Goal: Navigation & Orientation: Find specific page/section

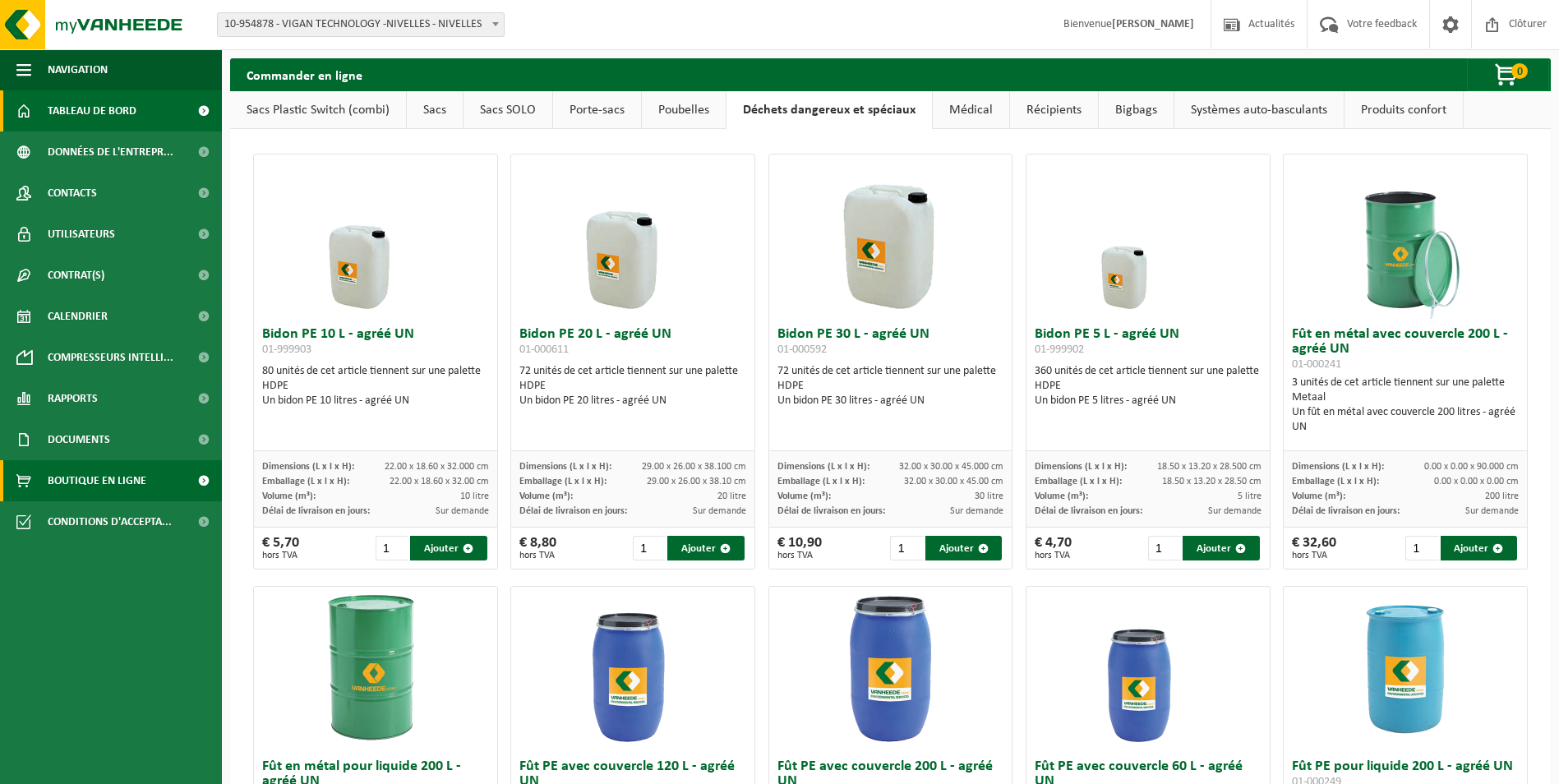
click at [87, 106] on span "Tableau de bord" at bounding box center [92, 111] width 89 height 41
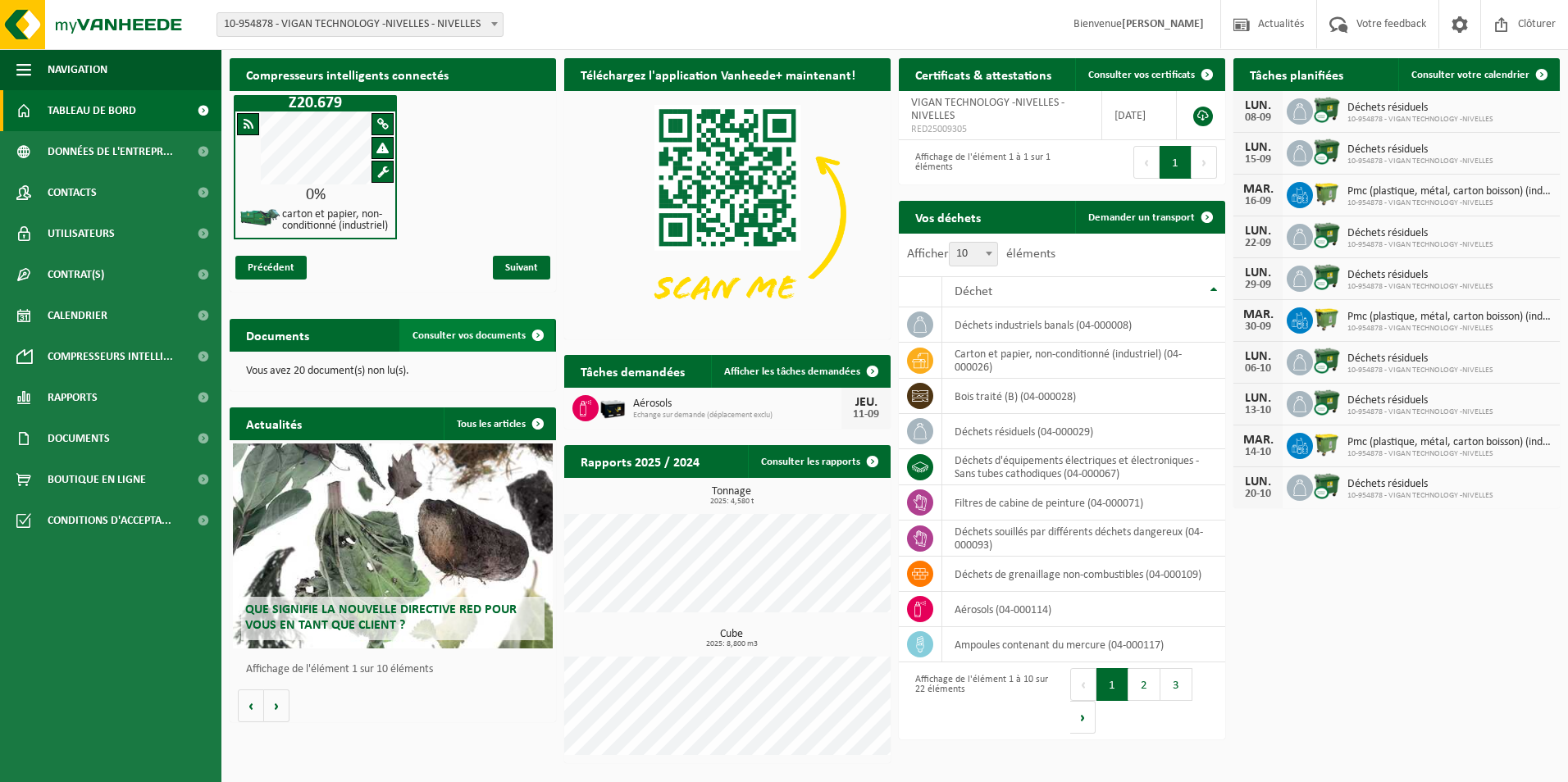
click at [465, 332] on span "Consulter vos documents" at bounding box center [469, 335] width 113 height 11
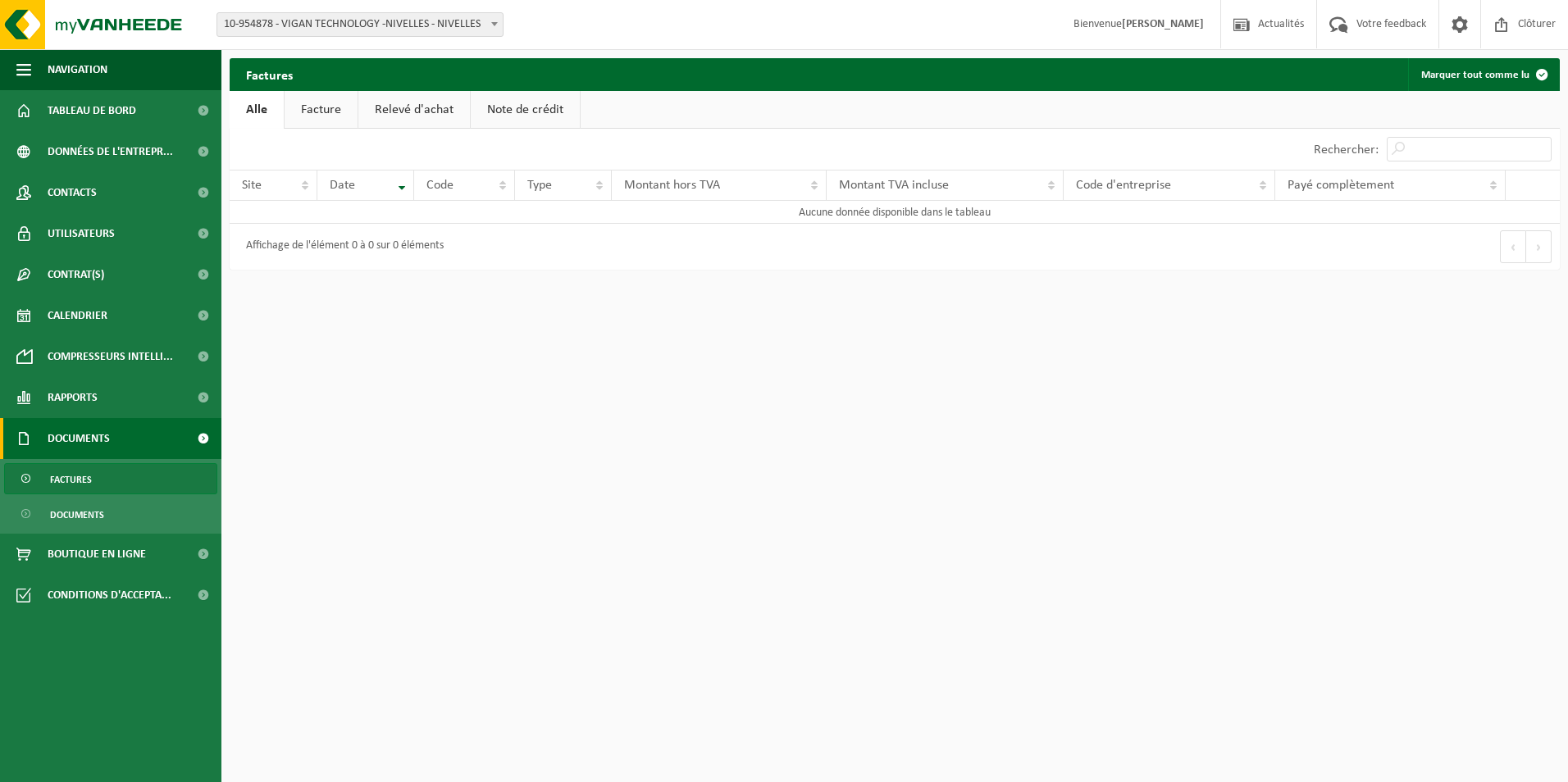
click at [320, 115] on link "Facture" at bounding box center [321, 110] width 73 height 37
click at [404, 113] on link "Relevé d'achat" at bounding box center [415, 110] width 111 height 37
click at [509, 110] on link "Note de crédit" at bounding box center [527, 110] width 109 height 37
click at [260, 110] on link "Alle" at bounding box center [256, 110] width 54 height 37
click at [85, 109] on span "Tableau de bord" at bounding box center [92, 110] width 88 height 41
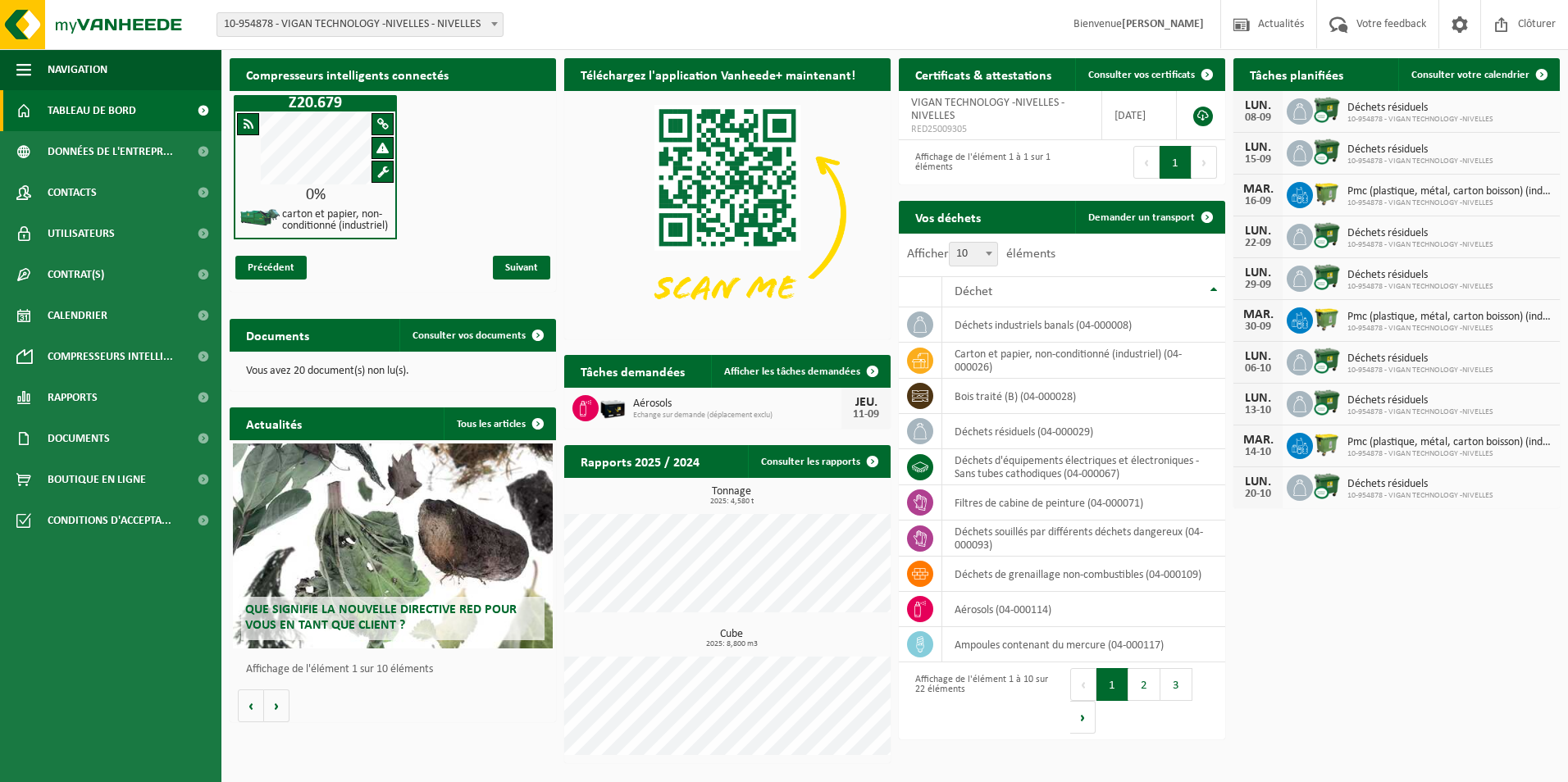
click at [1135, 689] on button "2" at bounding box center [1144, 684] width 32 height 33
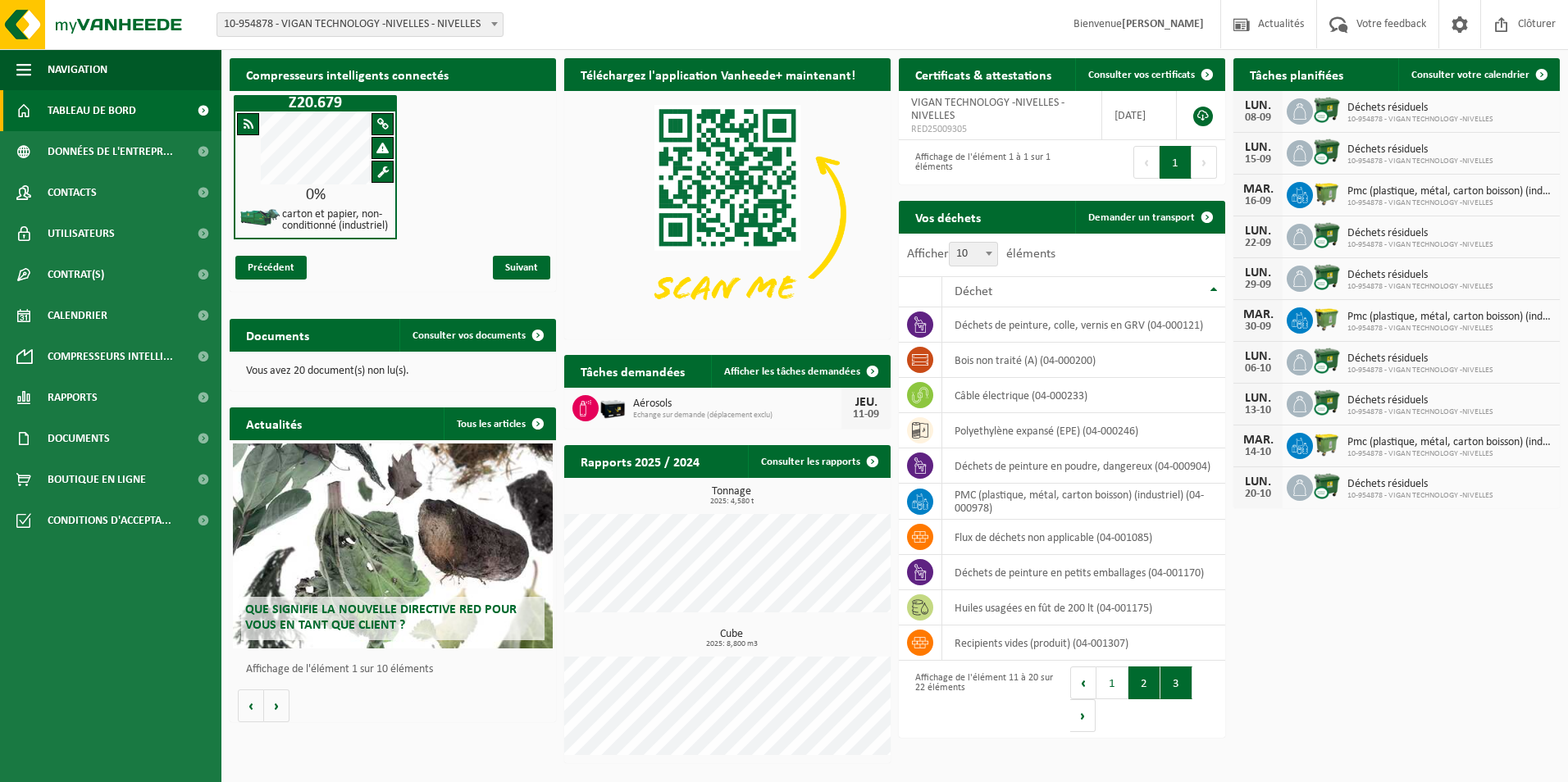
click at [1179, 684] on button "3" at bounding box center [1176, 683] width 32 height 33
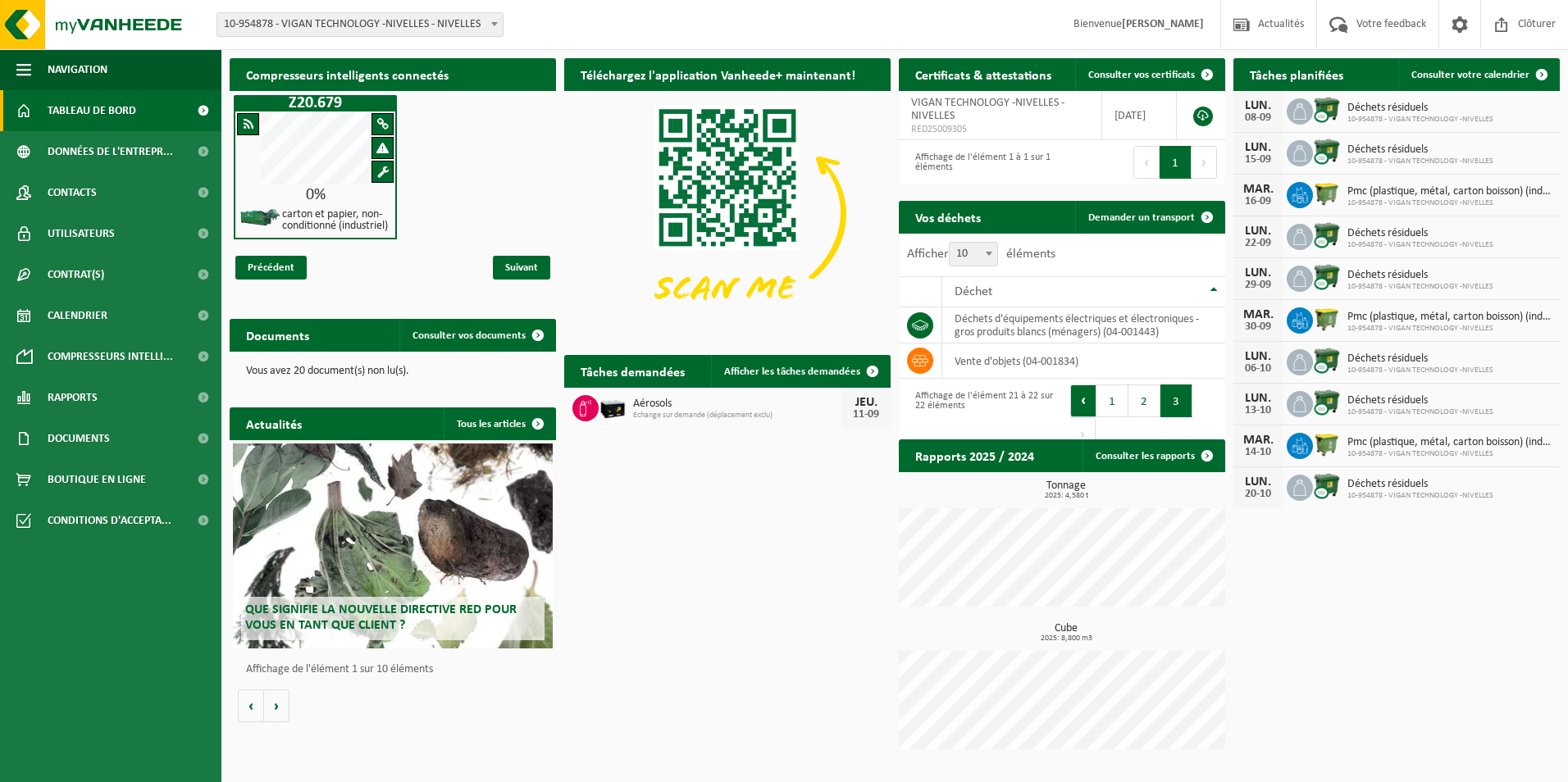
click at [1080, 404] on button "Précédent" at bounding box center [1083, 401] width 26 height 33
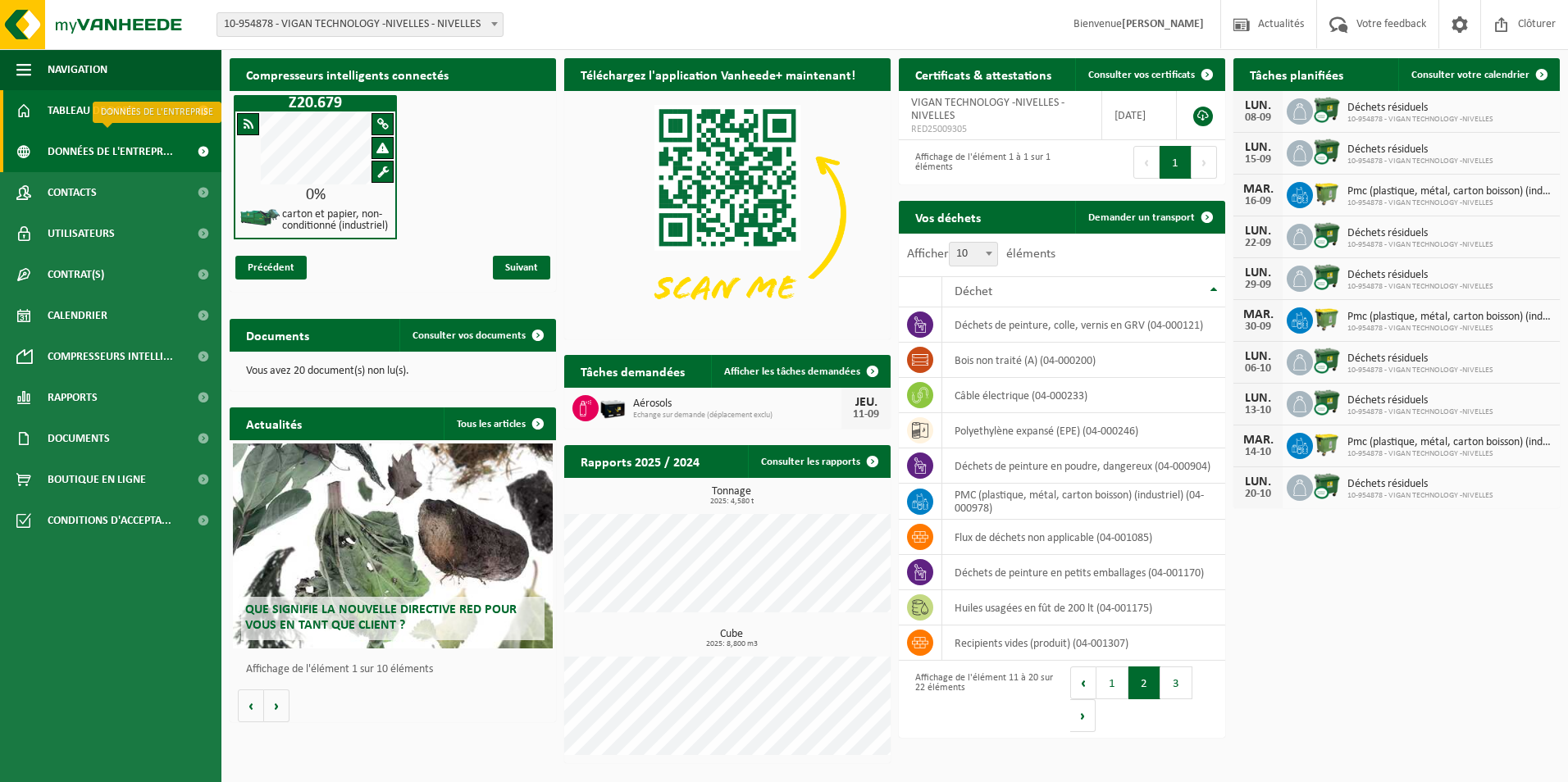
click at [77, 154] on span "Données de l'entrepr..." at bounding box center [110, 151] width 126 height 41
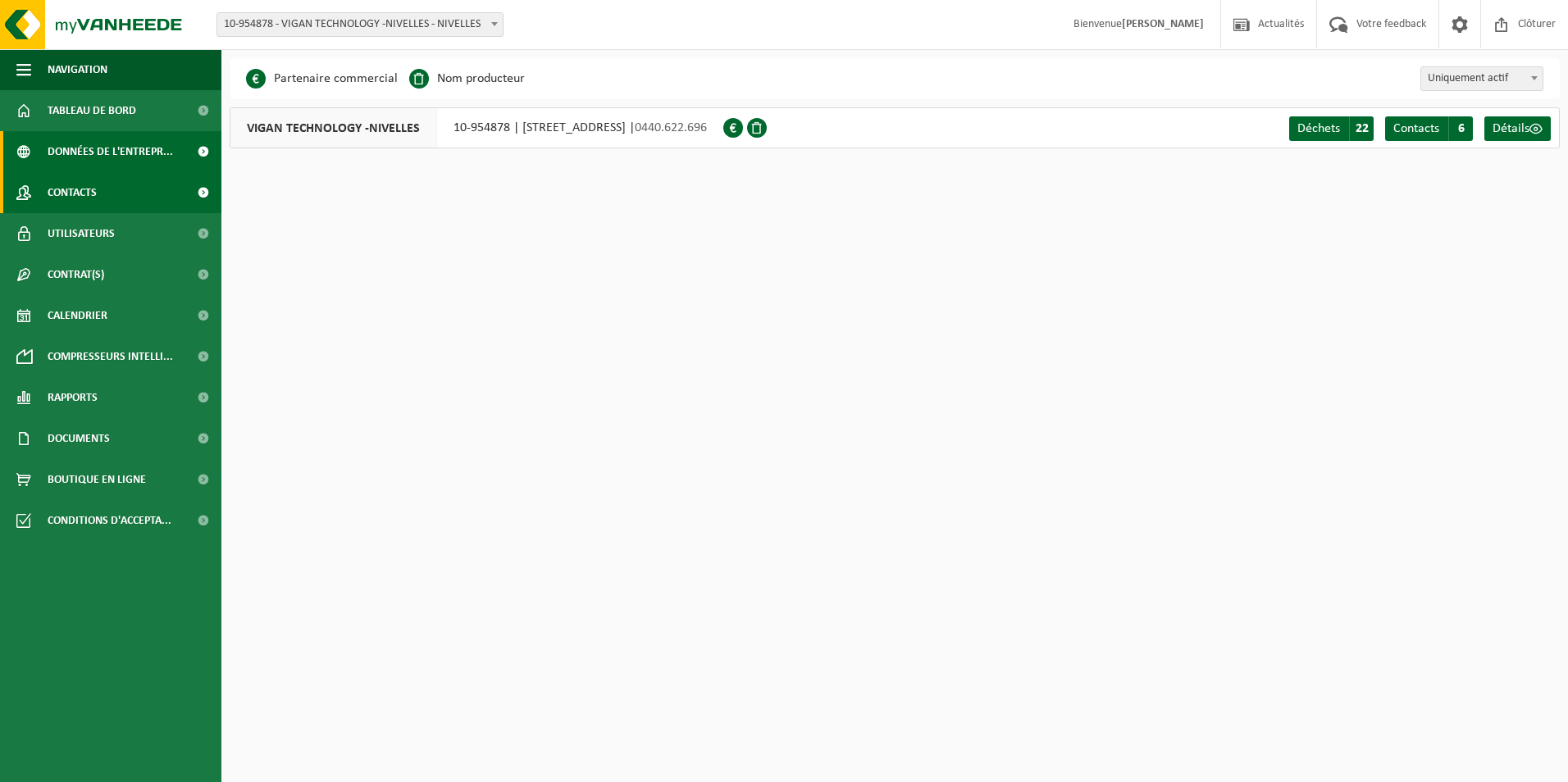
click at [87, 190] on span "Contacts" at bounding box center [72, 193] width 49 height 41
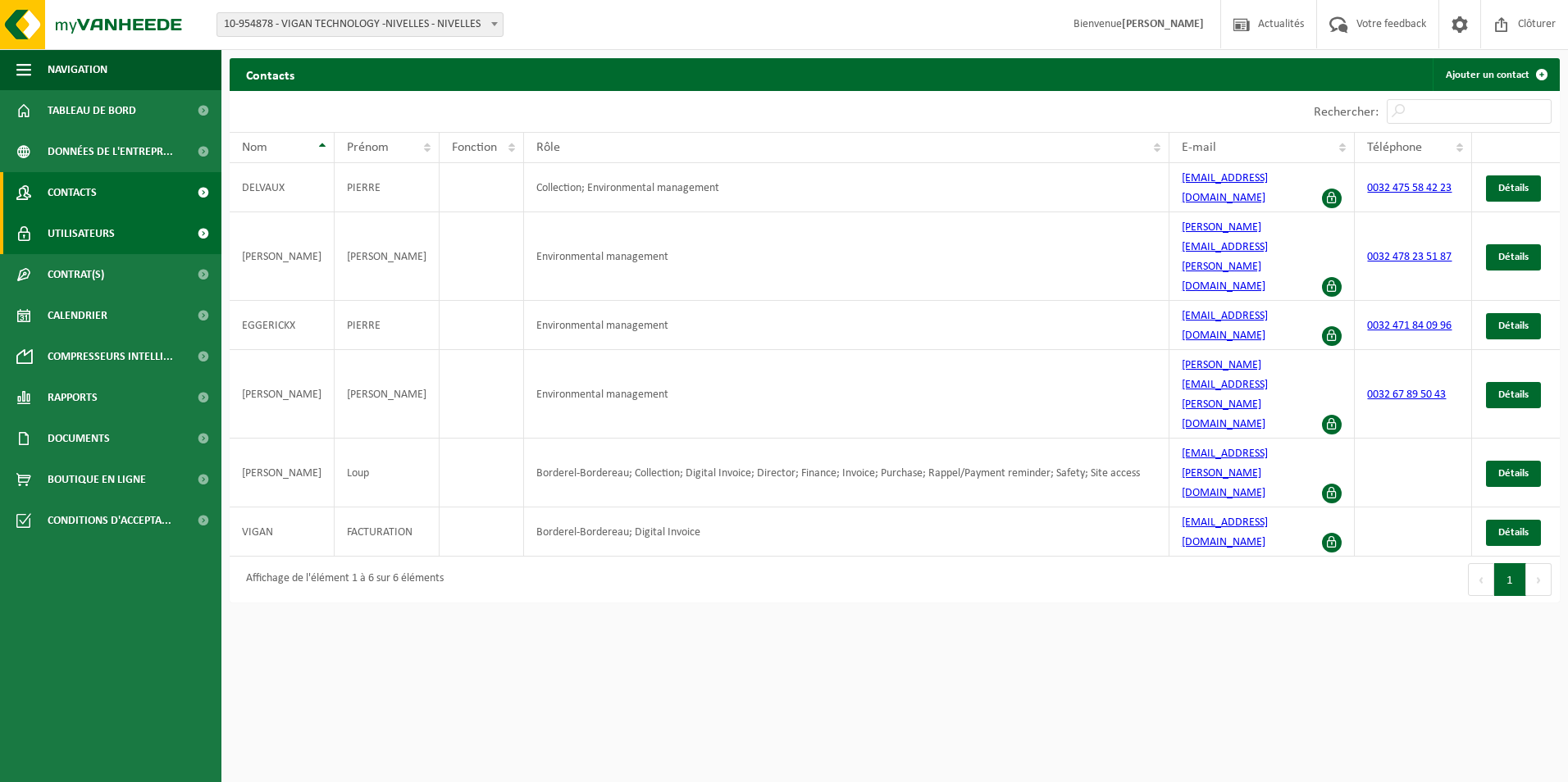
click at [93, 231] on span "Utilisateurs" at bounding box center [81, 233] width 67 height 41
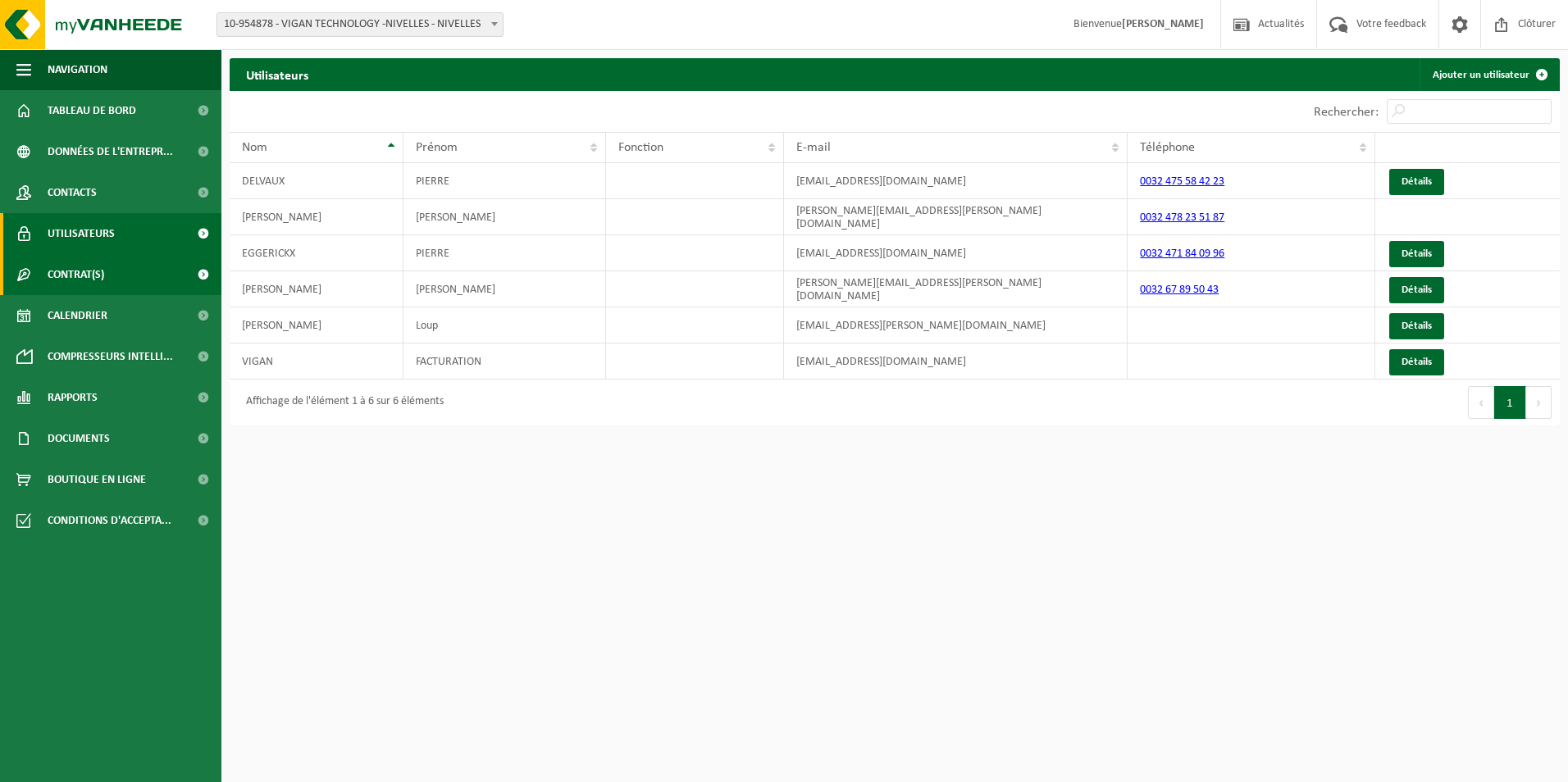
click at [85, 277] on span "Contrat(s)" at bounding box center [76, 274] width 57 height 41
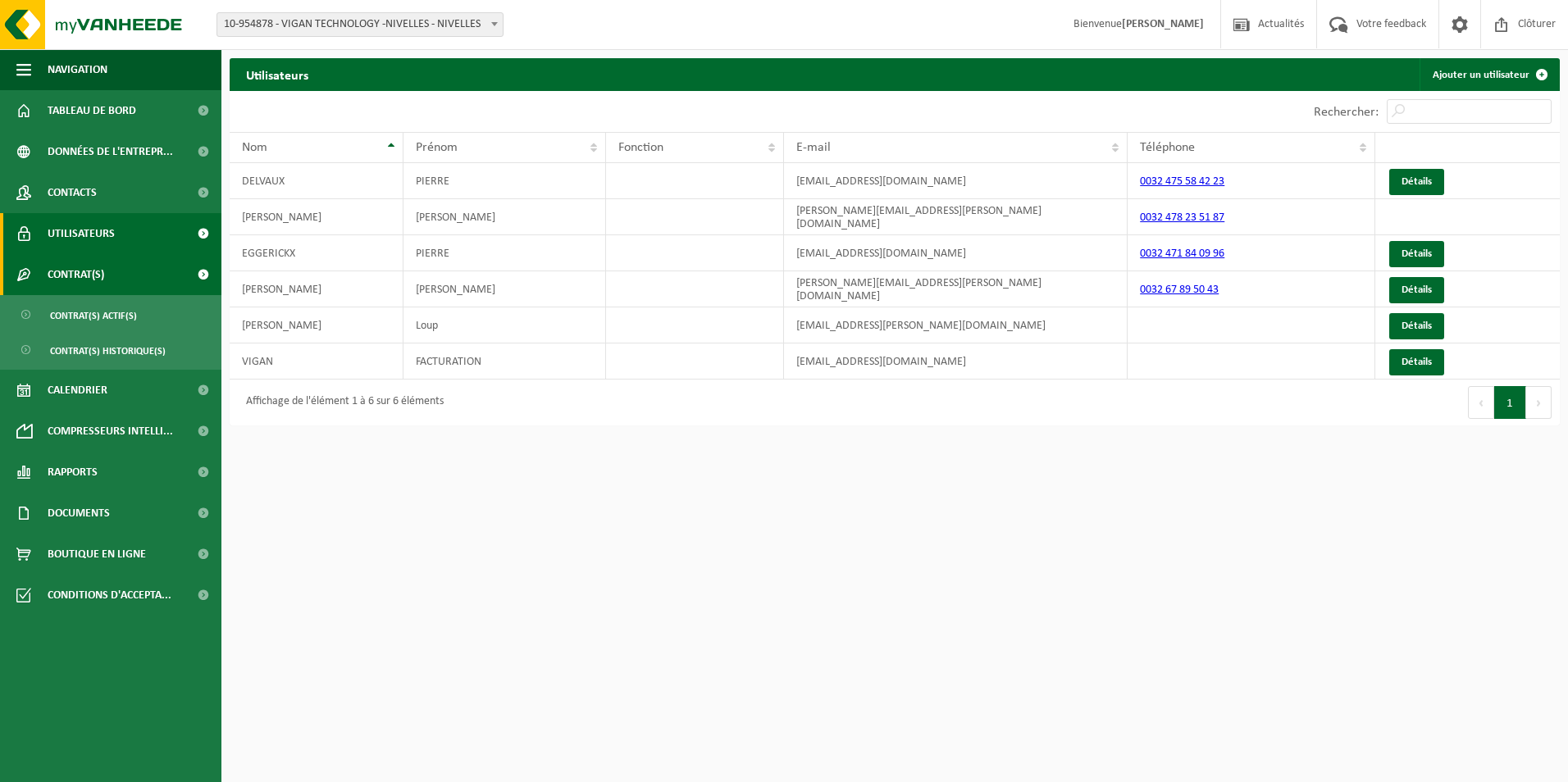
click at [90, 265] on span "Contrat(s)" at bounding box center [76, 274] width 57 height 41
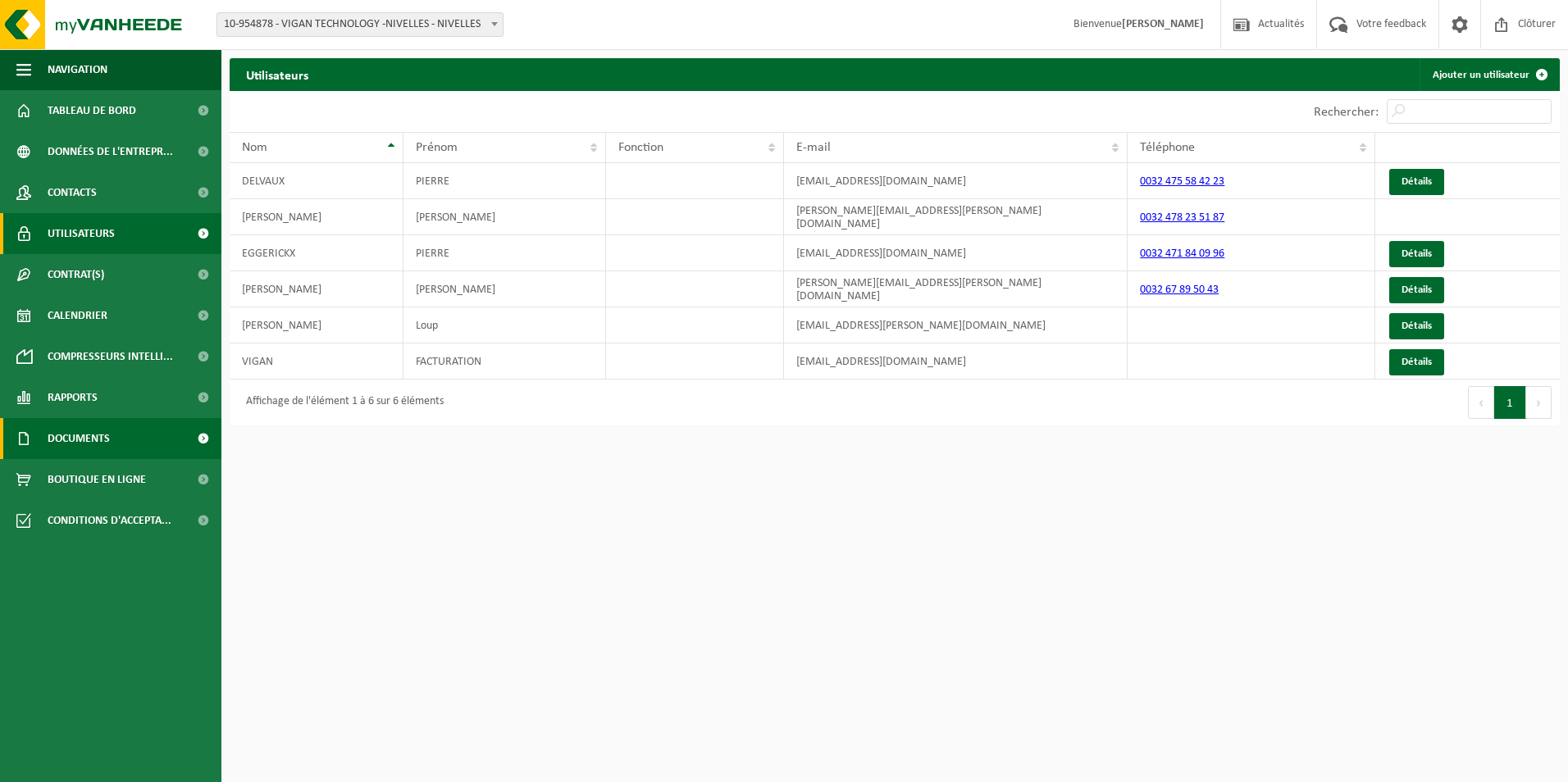
click at [74, 438] on span "Documents" at bounding box center [78, 438] width 62 height 41
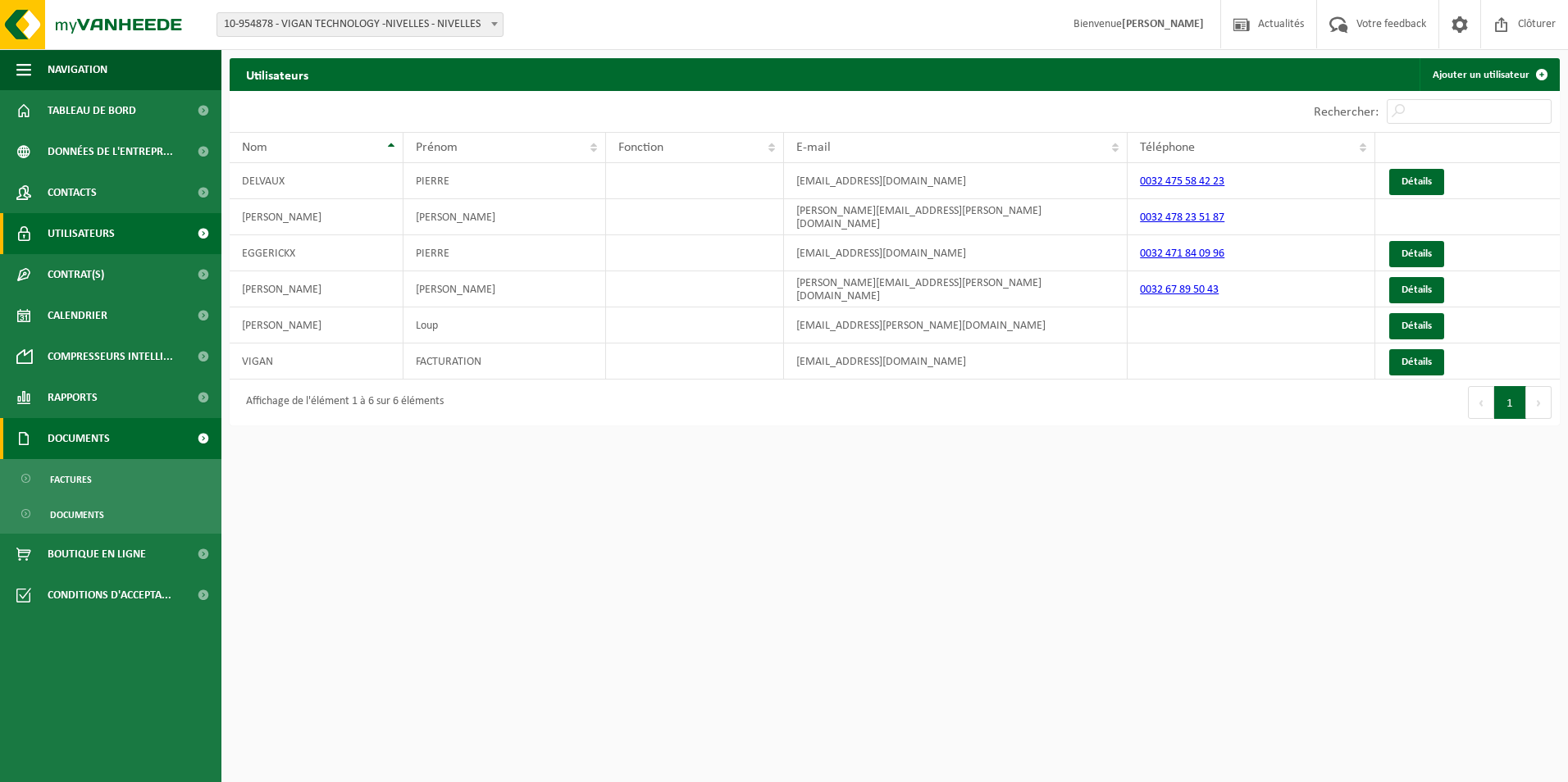
click at [78, 437] on span "Documents" at bounding box center [78, 438] width 62 height 41
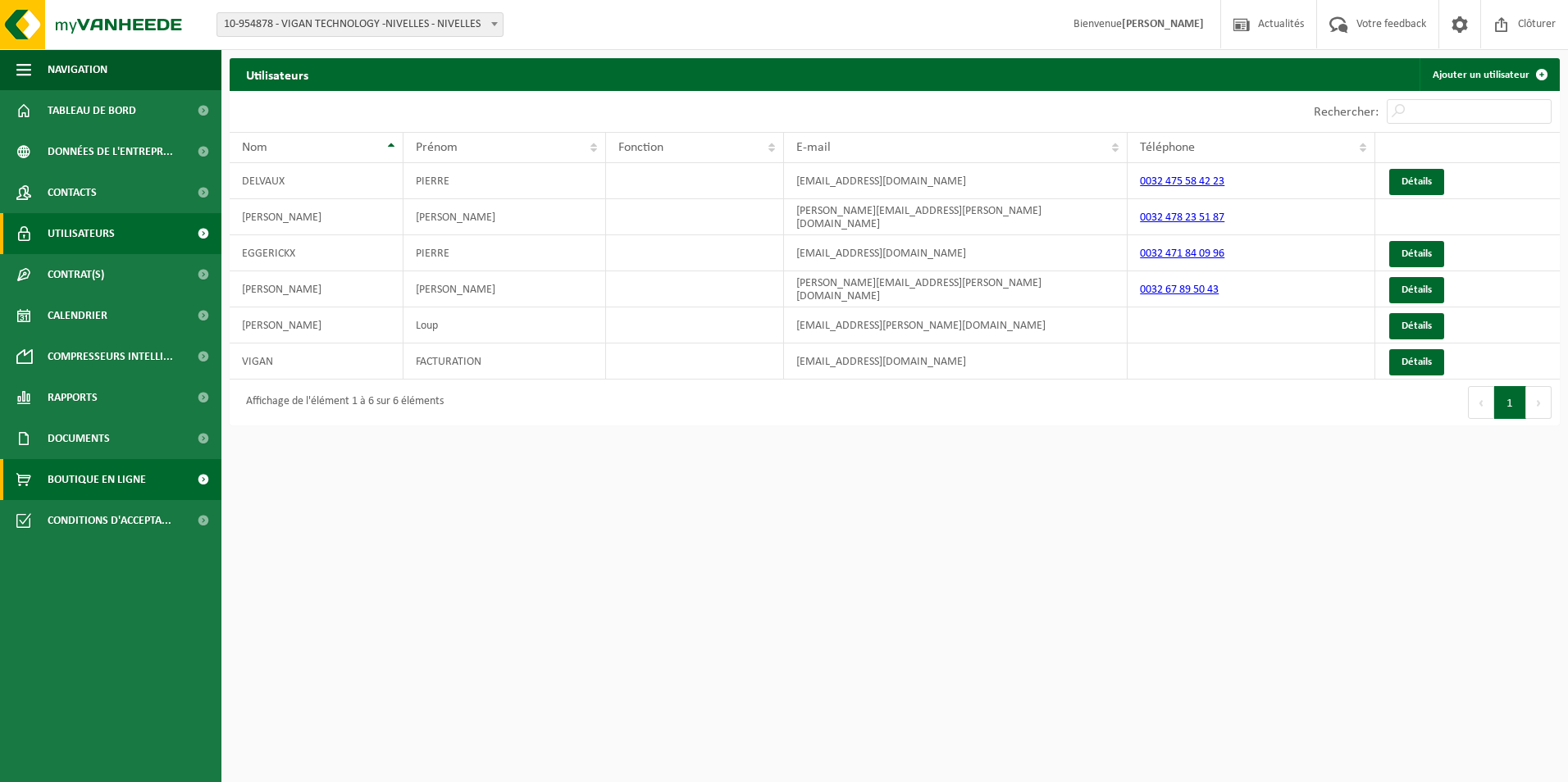
click at [87, 474] on span "Boutique en ligne" at bounding box center [97, 480] width 99 height 41
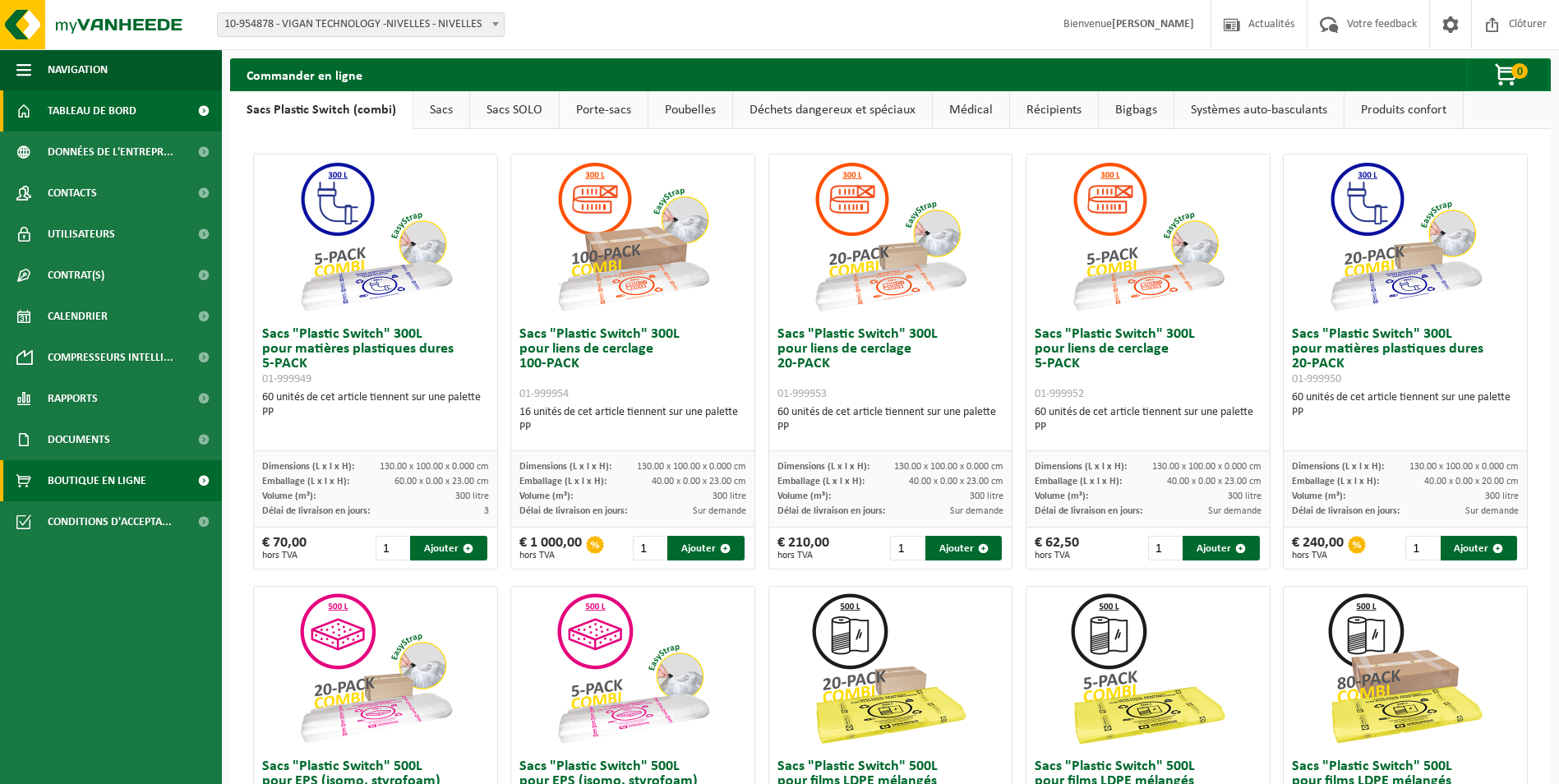
click at [87, 111] on span "Tableau de bord" at bounding box center [92, 111] width 89 height 41
